Goal: Task Accomplishment & Management: Complete application form

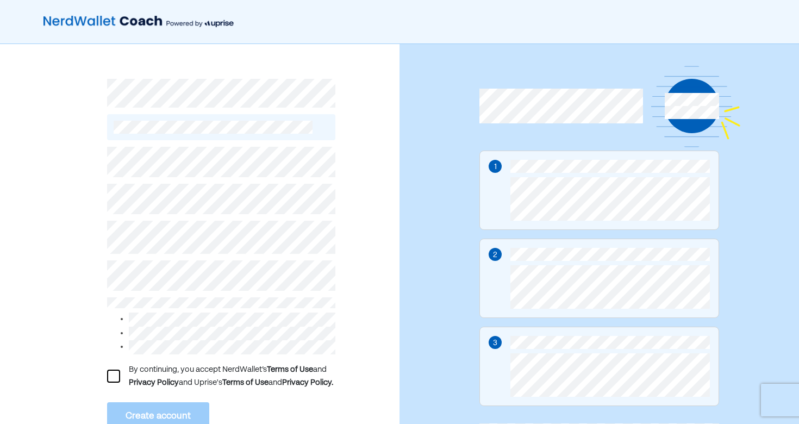
click at [6, 145] on div "By continuing, you accept NerdWallet’s Terms of Use and Privacy Policy and Upri…" at bounding box center [200, 264] width 400 height 440
click at [76, 303] on div "By continuing, you accept NerdWallet’s Terms of Use and Privacy Policy and Upri…" at bounding box center [200, 264] width 400 height 440
click at [101, 375] on div "By continuing, you accept NerdWallet’s Terms of Use and Privacy Policy and Upri…" at bounding box center [200, 264] width 400 height 440
click at [111, 377] on div at bounding box center [113, 376] width 13 height 13
click at [139, 416] on button "Create account" at bounding box center [158, 416] width 102 height 28
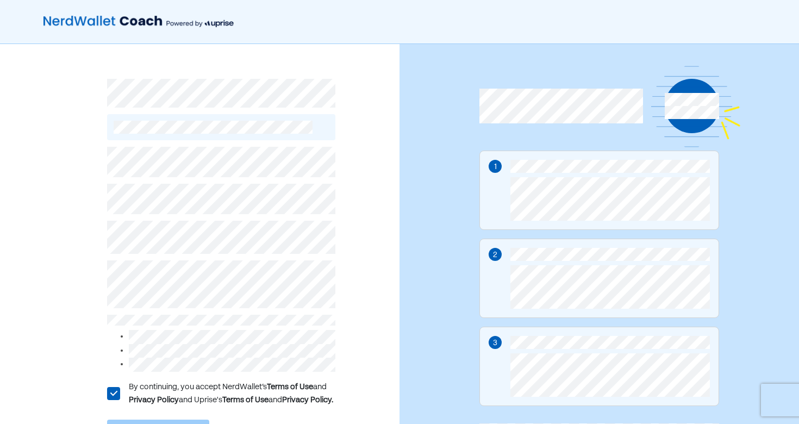
click at [59, 230] on div "L By continuing, you accept NerdWallet’s Terms of Use and Privacy Policy and Up…" at bounding box center [200, 264] width 400 height 440
click at [85, 347] on div "L By continuing, you accept NerdWallet’s Terms of Use and Privacy Policy and Up…" at bounding box center [200, 264] width 400 height 440
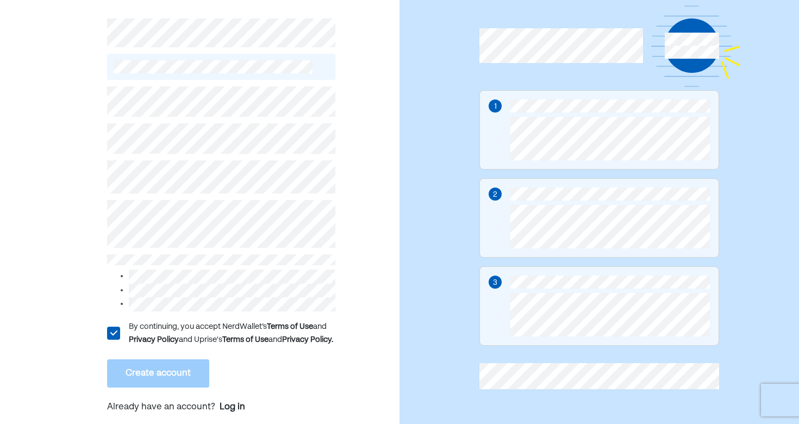
scroll to position [60, 0]
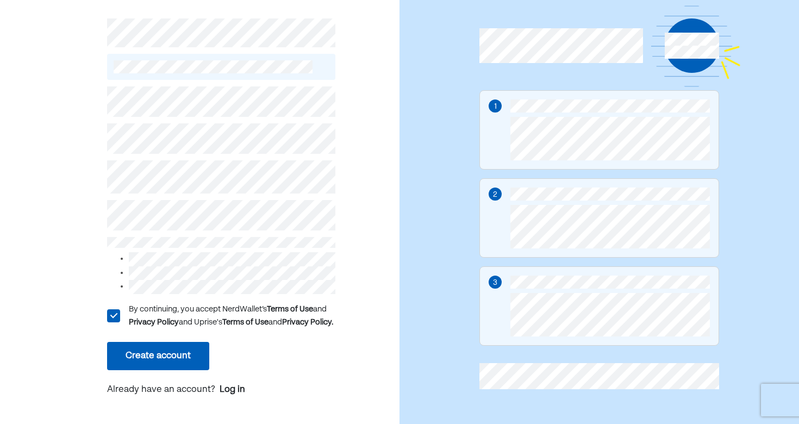
click at [134, 355] on button "Create account" at bounding box center [158, 356] width 102 height 28
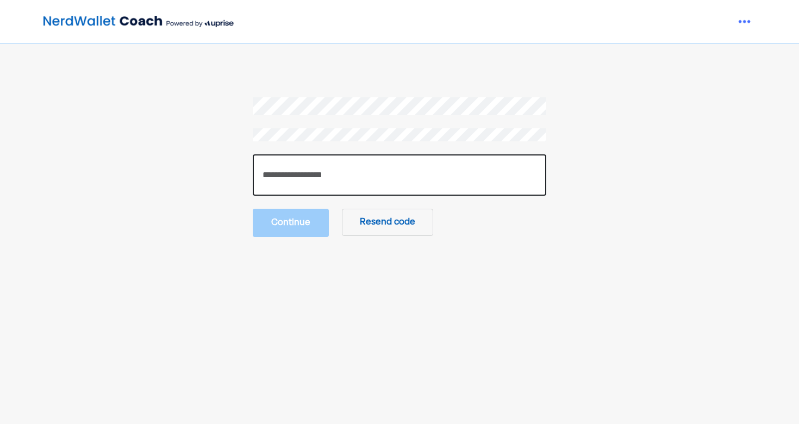
click at [353, 173] on input "number" at bounding box center [400, 174] width 294 height 41
type input "******"
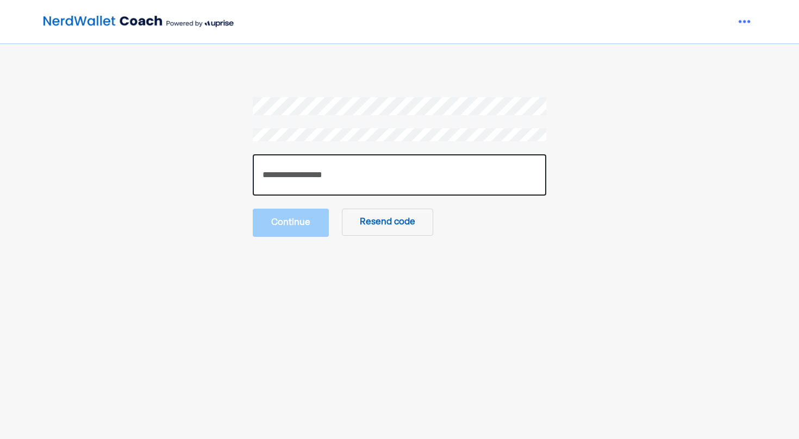
click at [390, 164] on input "number" at bounding box center [400, 174] width 294 height 41
paste input "******"
type input "******"
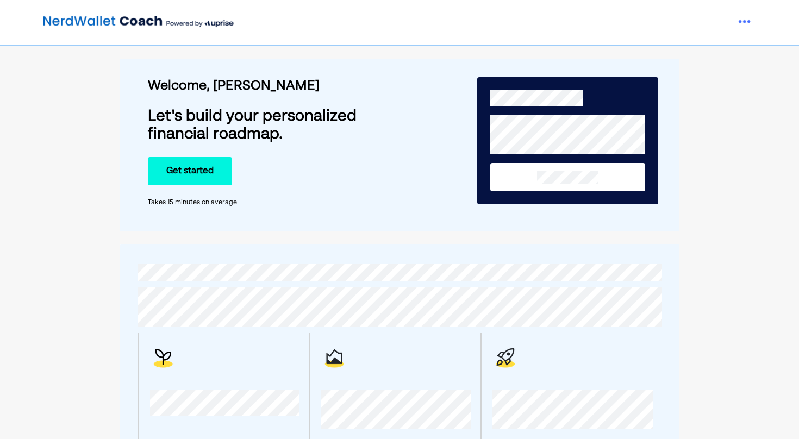
click at [527, 181] on button at bounding box center [567, 177] width 155 height 28
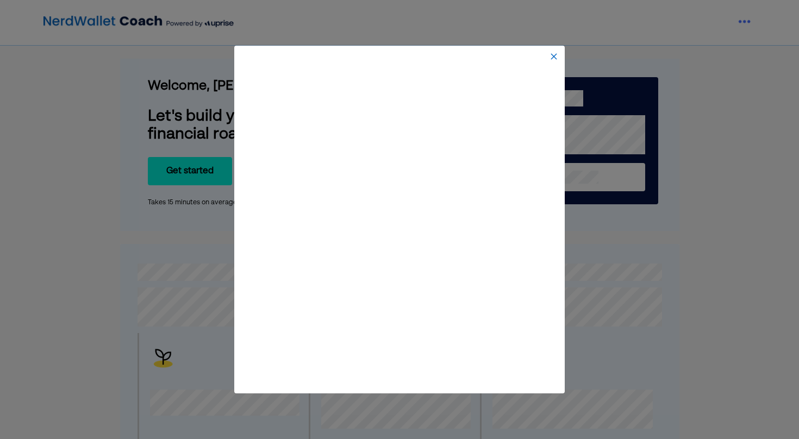
click at [552, 52] on img at bounding box center [554, 56] width 9 height 9
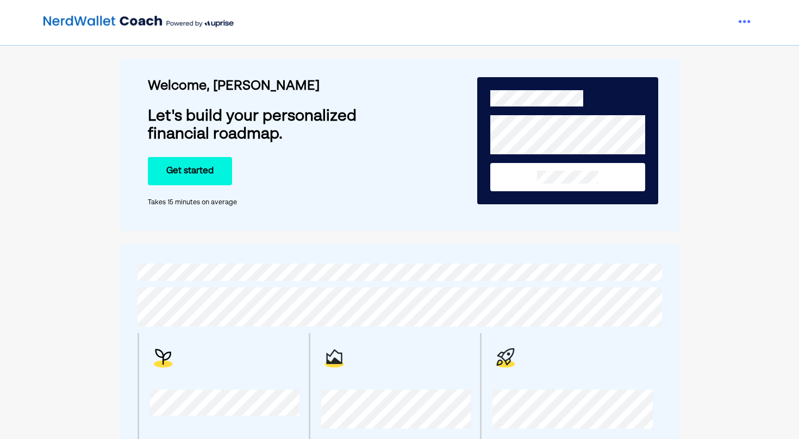
click at [410, 253] on div "Premium plans include video / phone calls. You'll schedule them as soon as you …" at bounding box center [399, 366] width 559 height 244
